Goal: Task Accomplishment & Management: Manage account settings

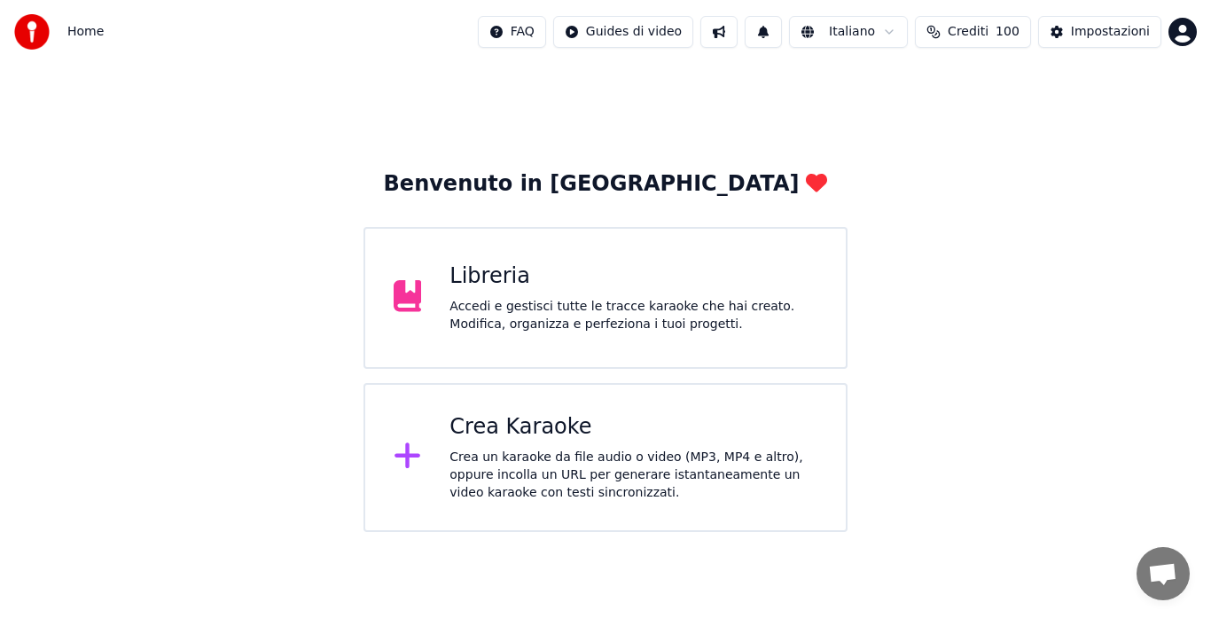
click at [971, 36] on span "Crediti" at bounding box center [968, 32] width 41 height 18
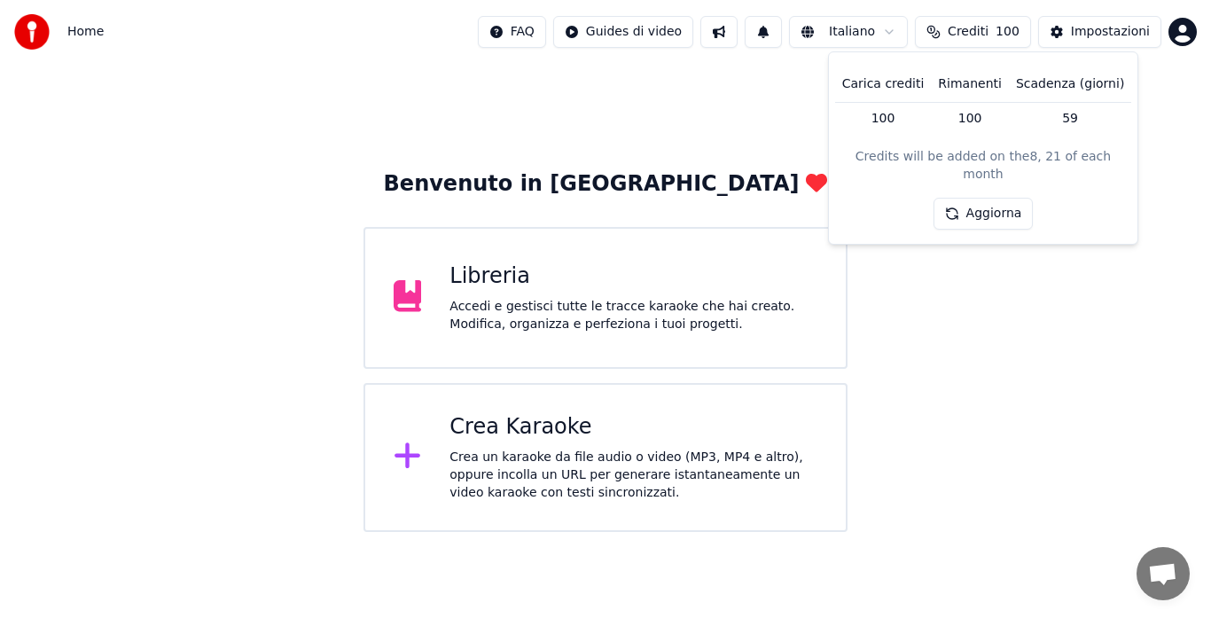
click at [966, 198] on button "Aggiorna" at bounding box center [983, 214] width 100 height 32
click at [1097, 19] on button "Impostazioni" at bounding box center [1099, 32] width 123 height 32
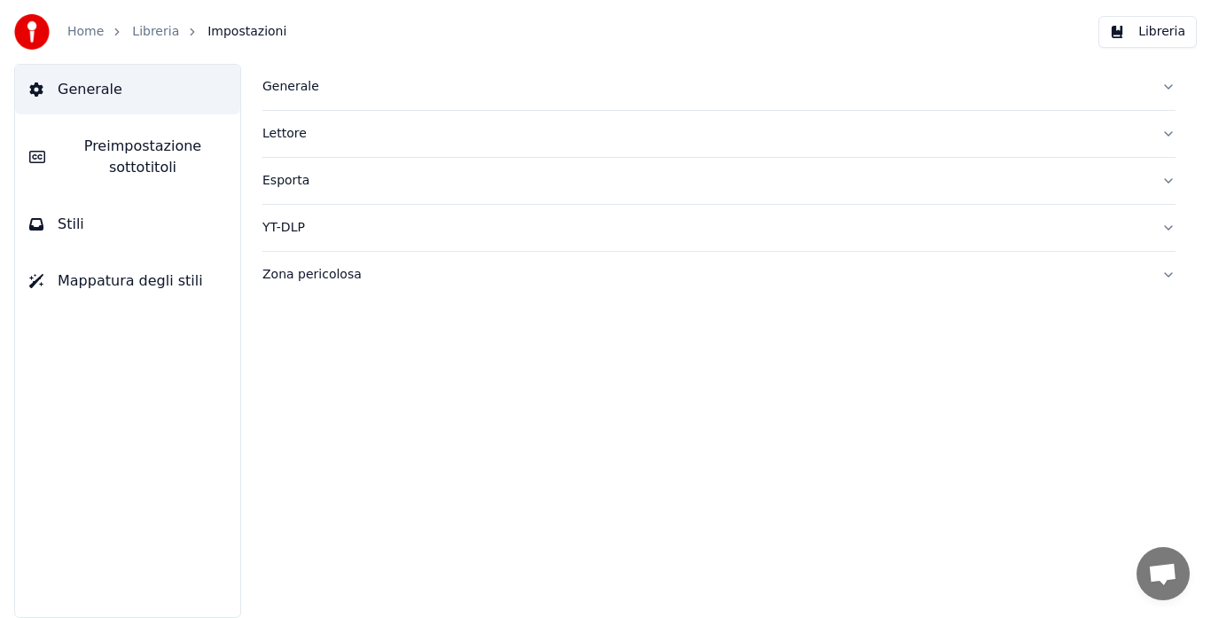
click at [143, 160] on span "Preimpostazione sottotitoli" at bounding box center [142, 157] width 167 height 43
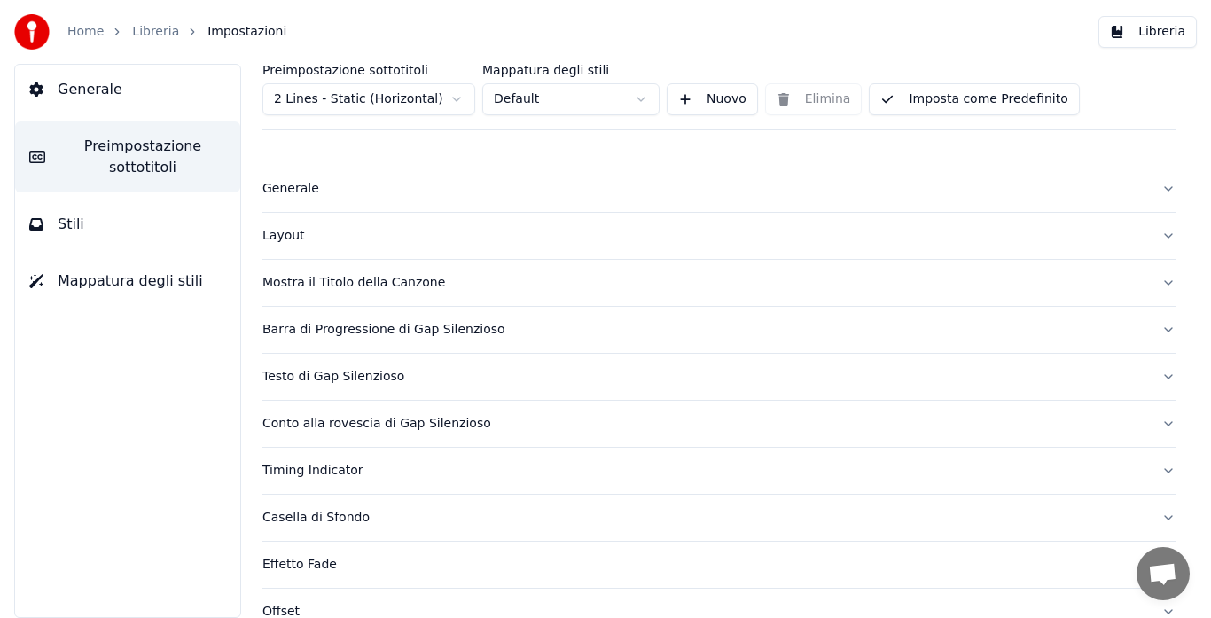
click at [120, 222] on button "Stili" at bounding box center [127, 224] width 225 height 50
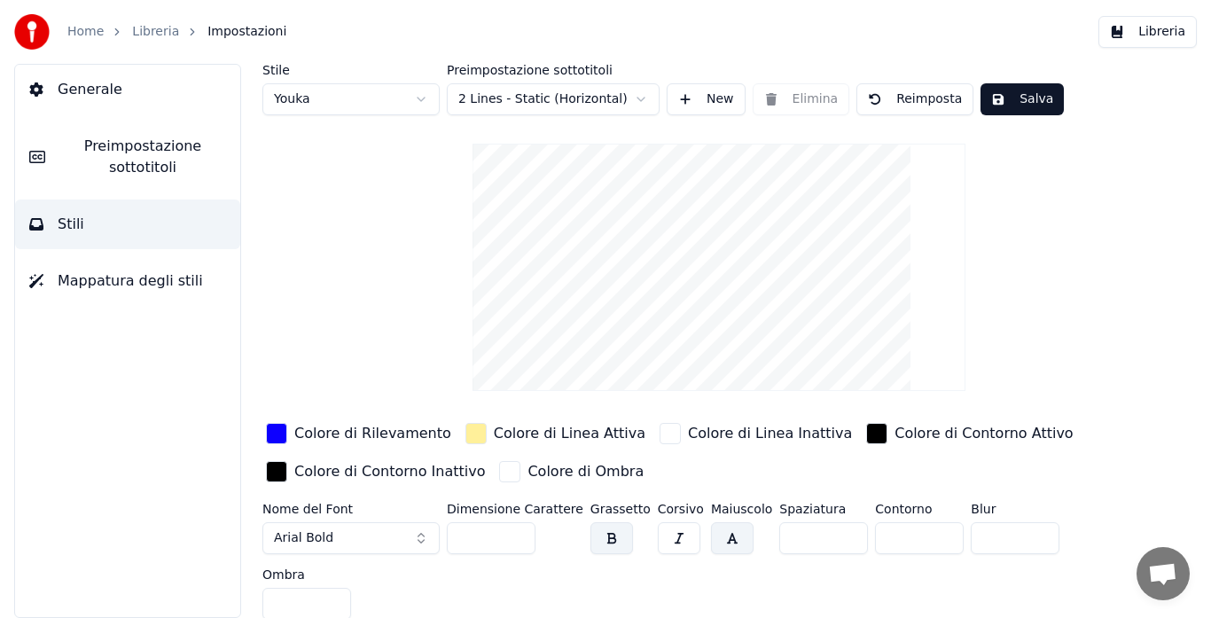
click at [120, 278] on span "Mappatura degli stili" at bounding box center [130, 280] width 145 height 21
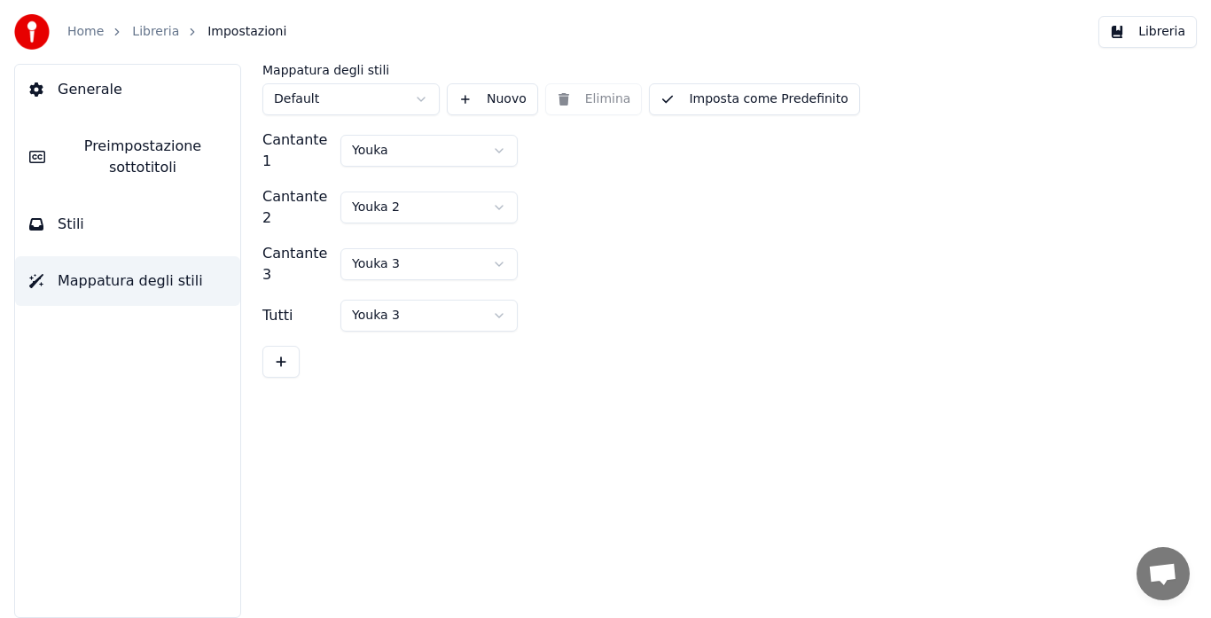
click at [94, 38] on link "Home" at bounding box center [85, 32] width 36 height 18
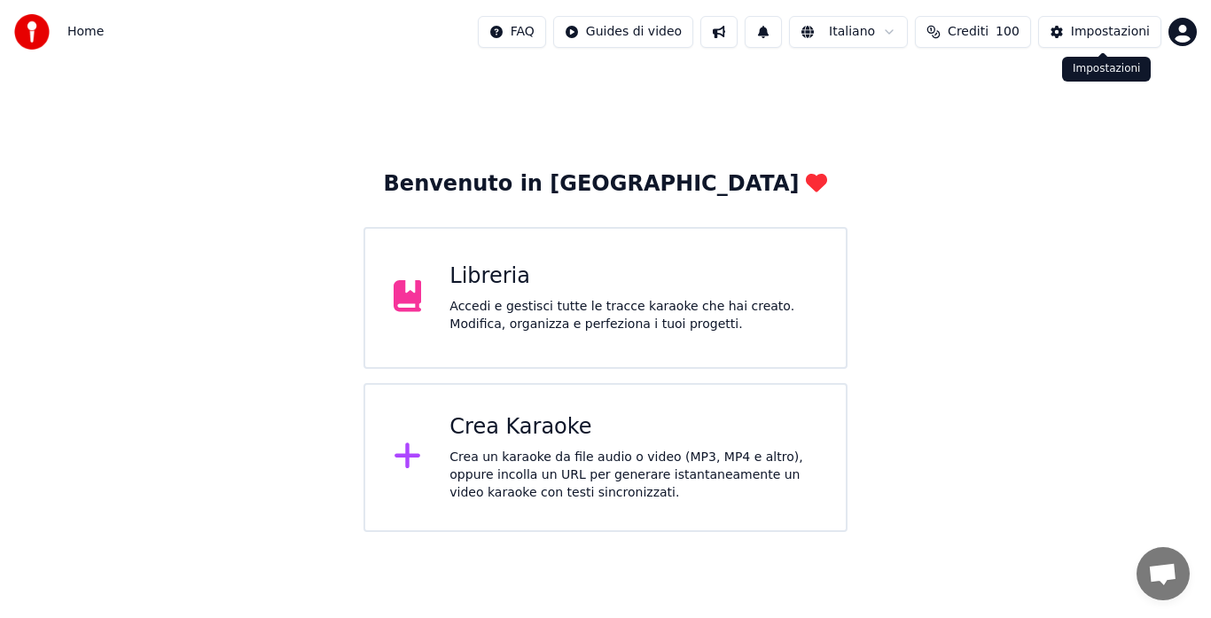
click at [1066, 19] on button "Impostazioni" at bounding box center [1099, 32] width 123 height 32
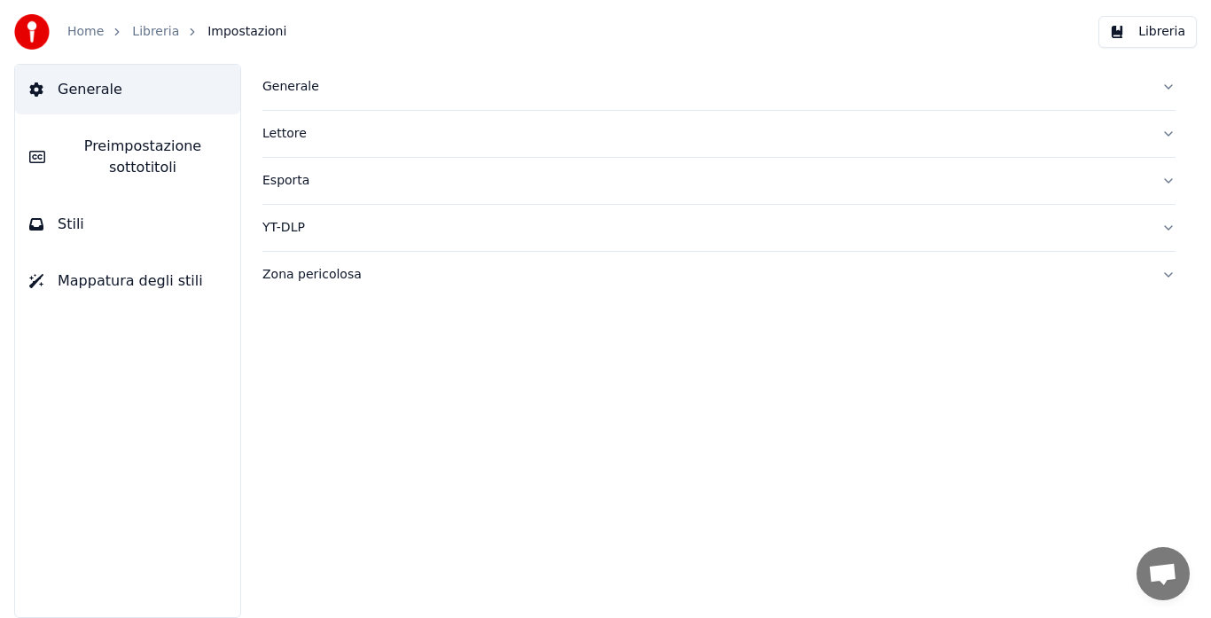
click at [29, 37] on img at bounding box center [31, 31] width 35 height 35
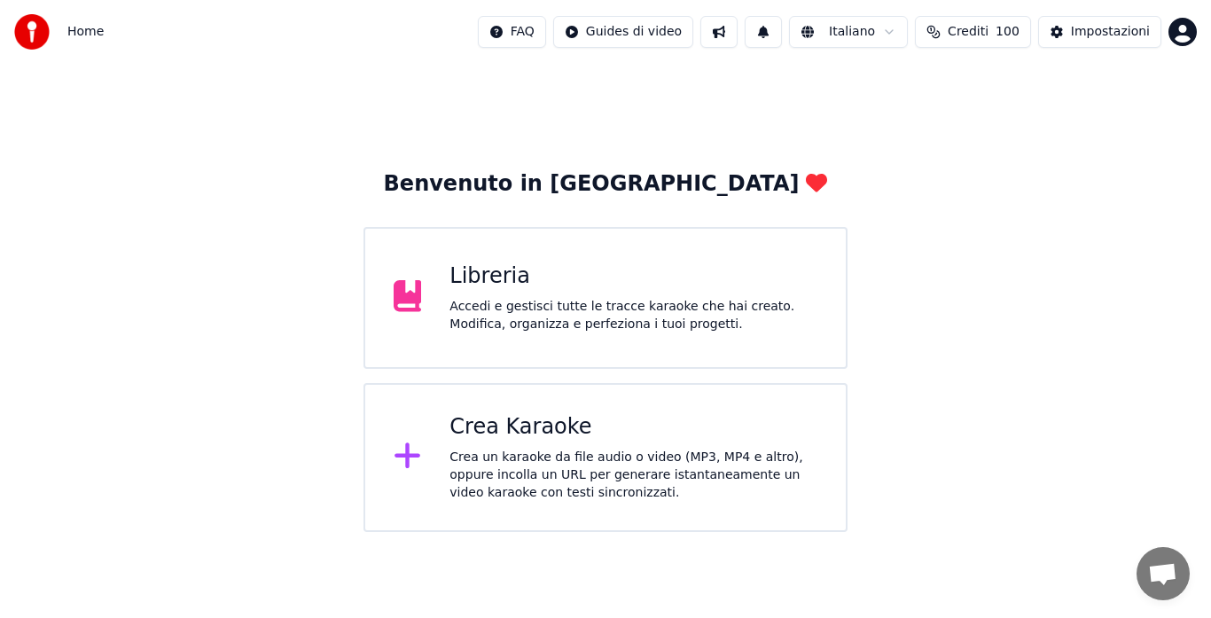
click at [1180, 38] on html "Home FAQ Guides di video Italiano Crediti 100 Impostazioni Benvenuto in Youka L…" at bounding box center [605, 266] width 1211 height 532
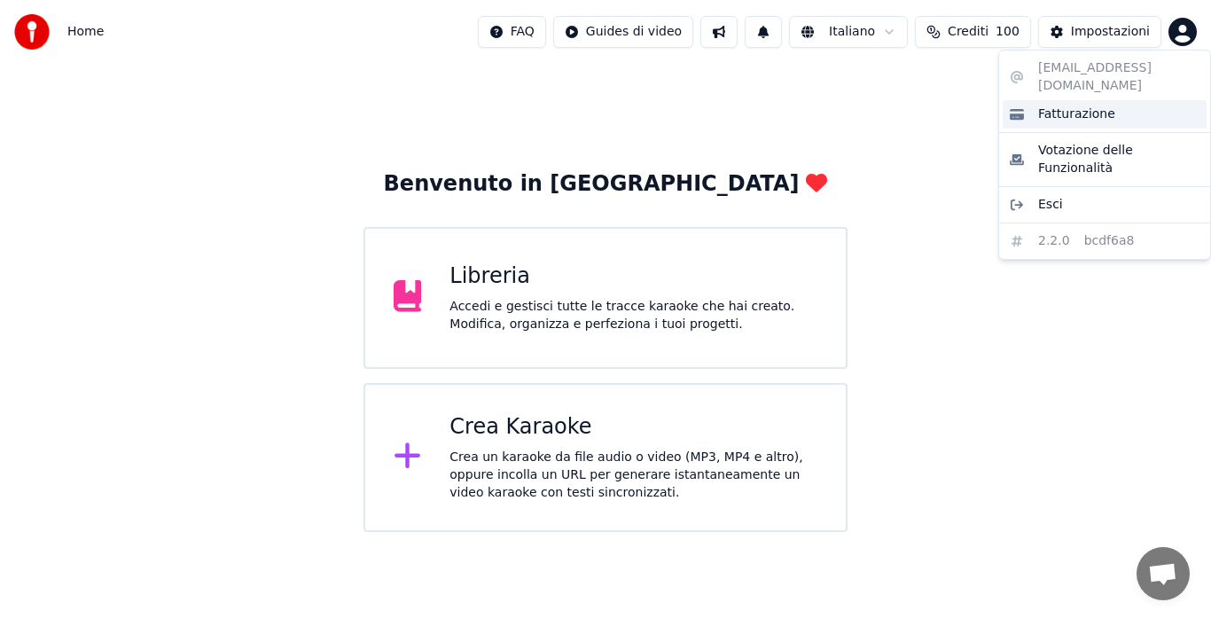
click at [1118, 100] on div "Fatturazione" at bounding box center [1104, 114] width 204 height 28
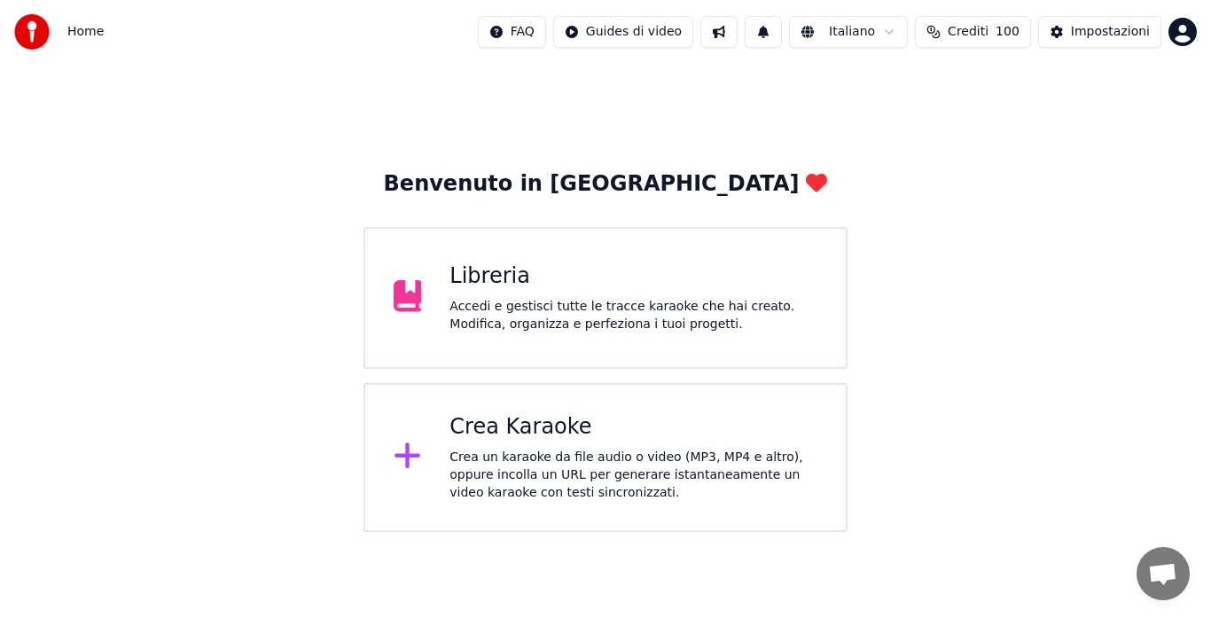
click at [976, 42] on button "Crediti 100" at bounding box center [973, 32] width 116 height 32
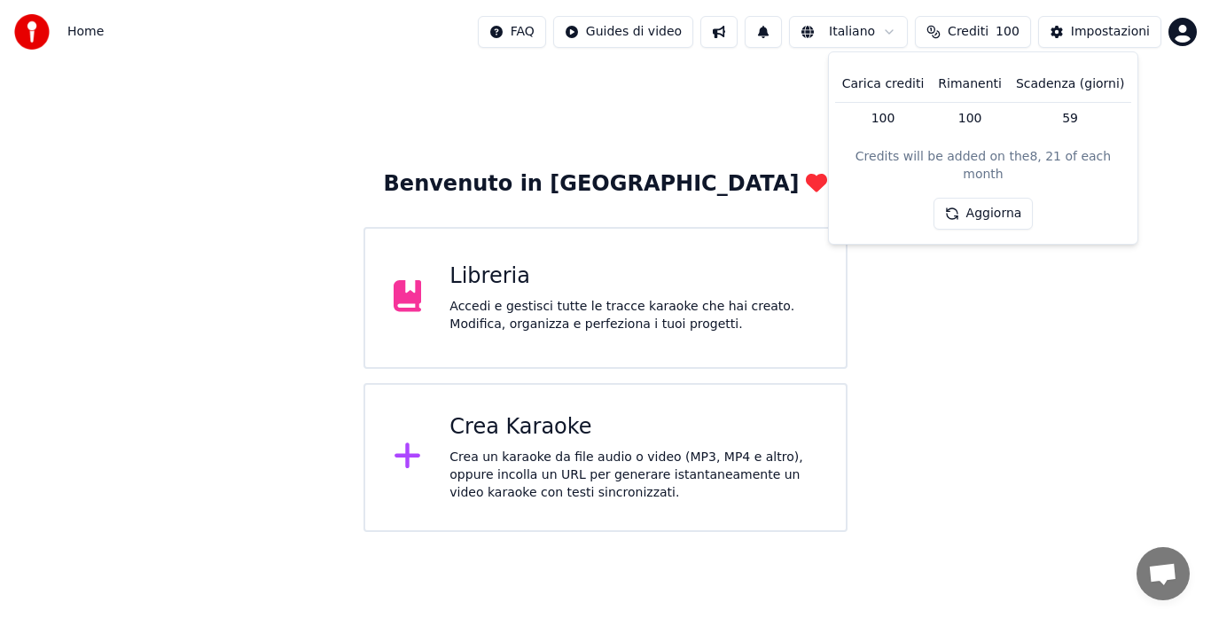
click at [619, 121] on div "Benvenuto in Youka Libreria Accedi e gestisci tutte le tracce karaoke che hai c…" at bounding box center [605, 298] width 1211 height 468
